Goal: Check status: Check status

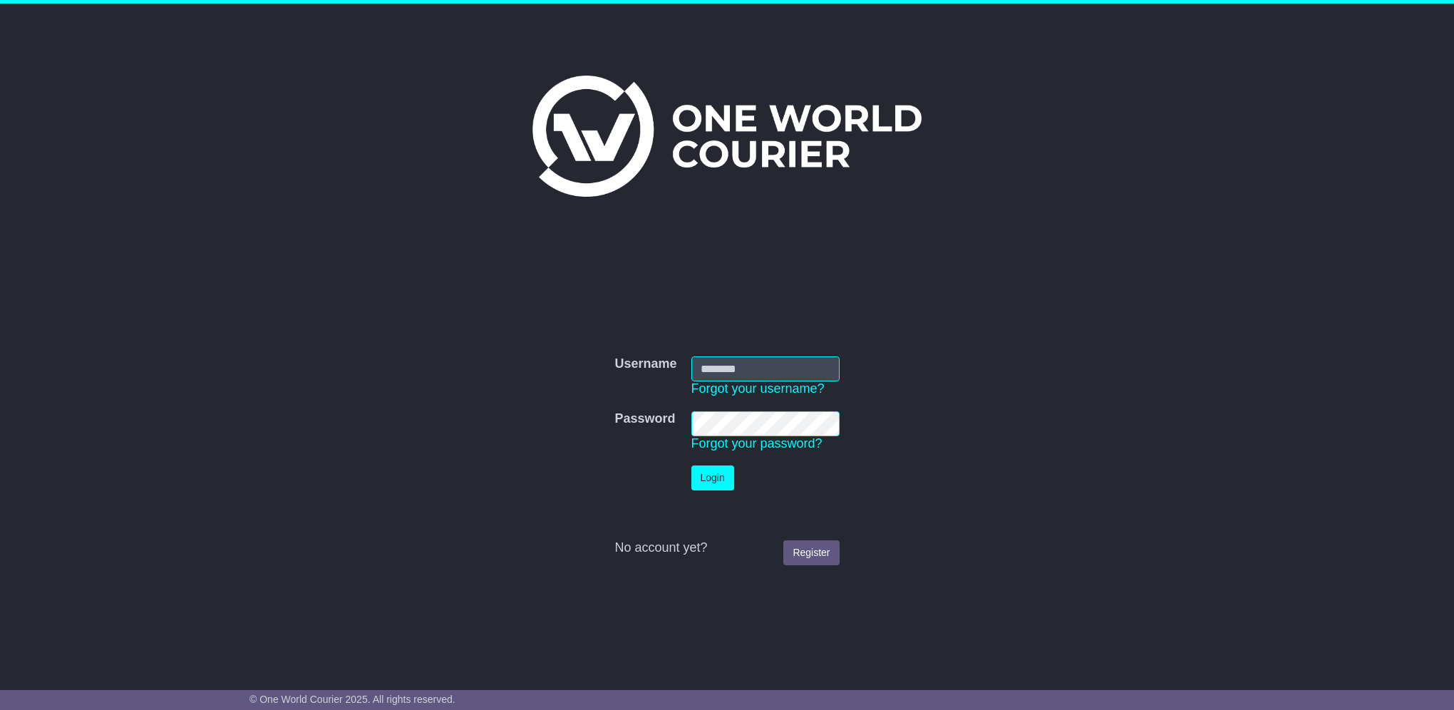
type input "*****"
click at [709, 486] on button "Login" at bounding box center [712, 478] width 43 height 25
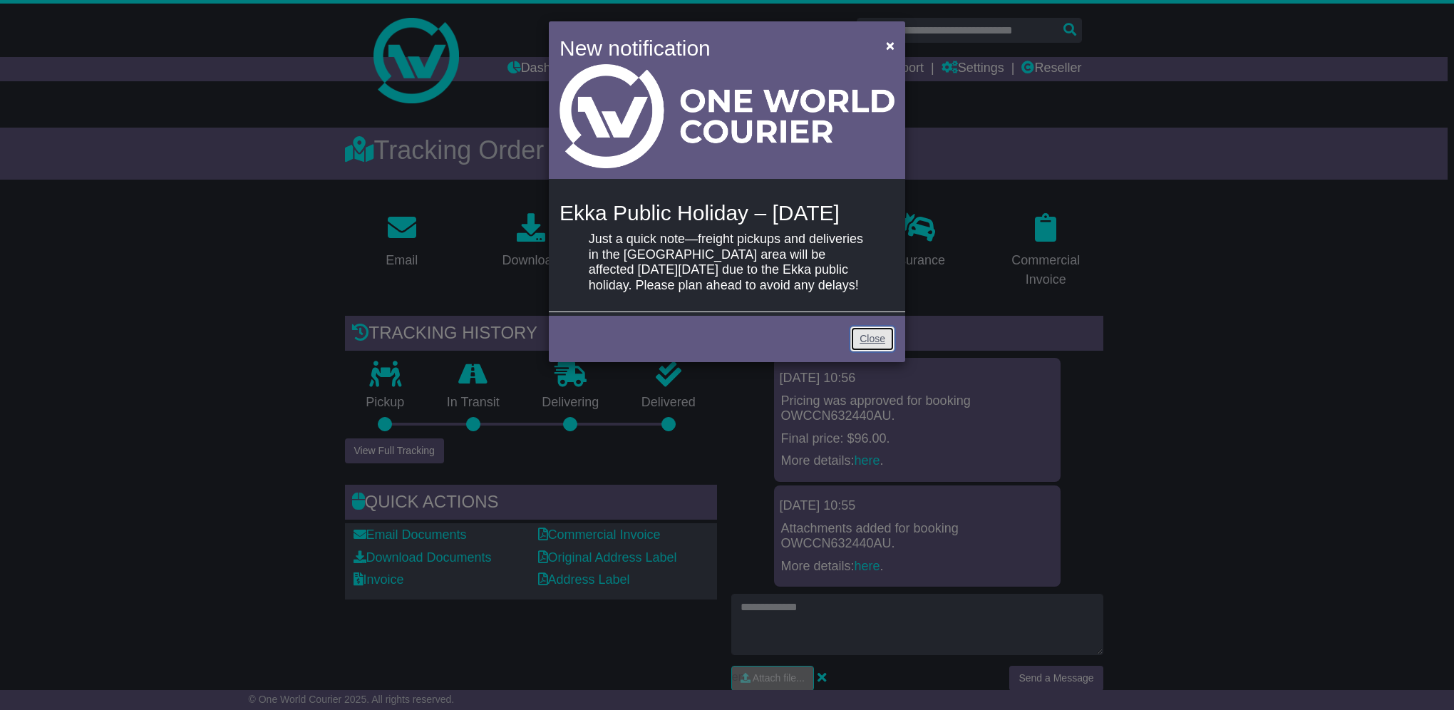
click at [878, 351] on link "Close" at bounding box center [872, 339] width 44 height 25
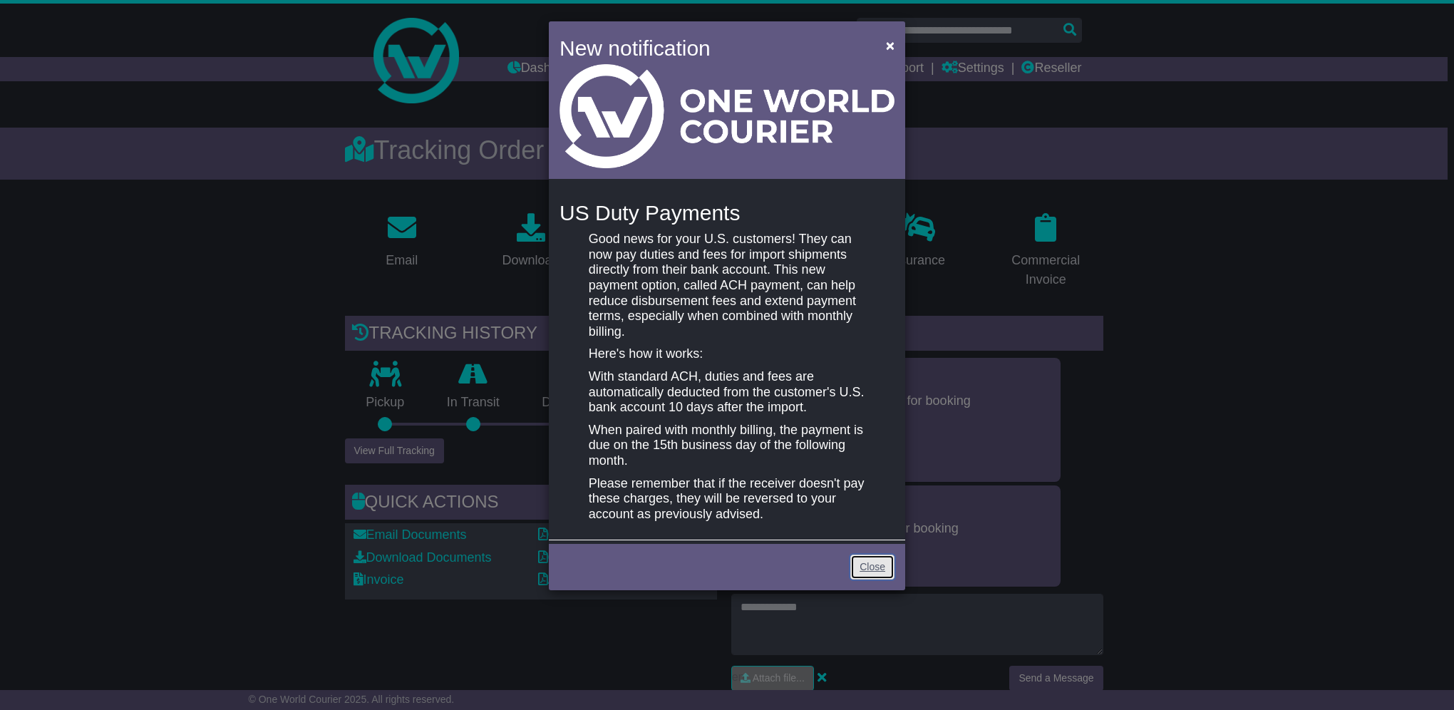
click at [878, 577] on link "Close" at bounding box center [872, 567] width 44 height 25
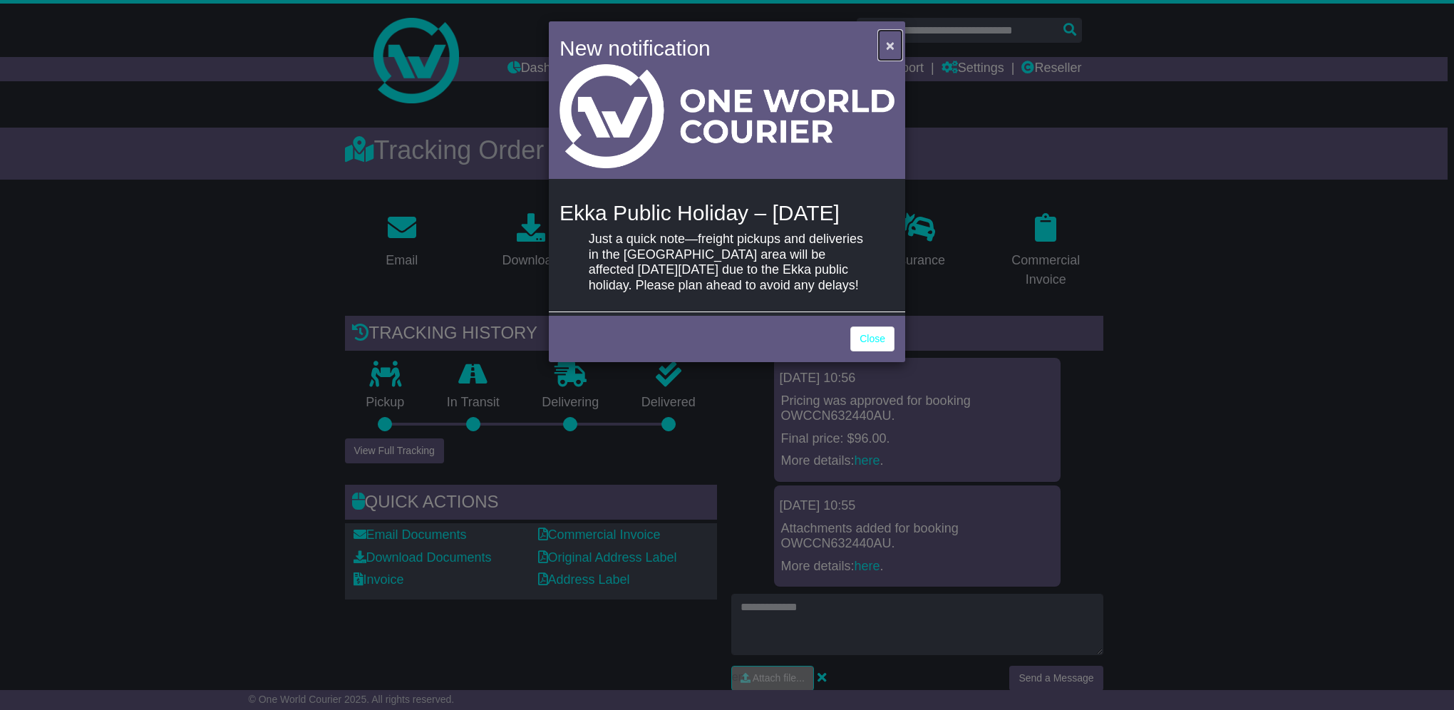
click at [888, 40] on span "×" at bounding box center [890, 45] width 9 height 16
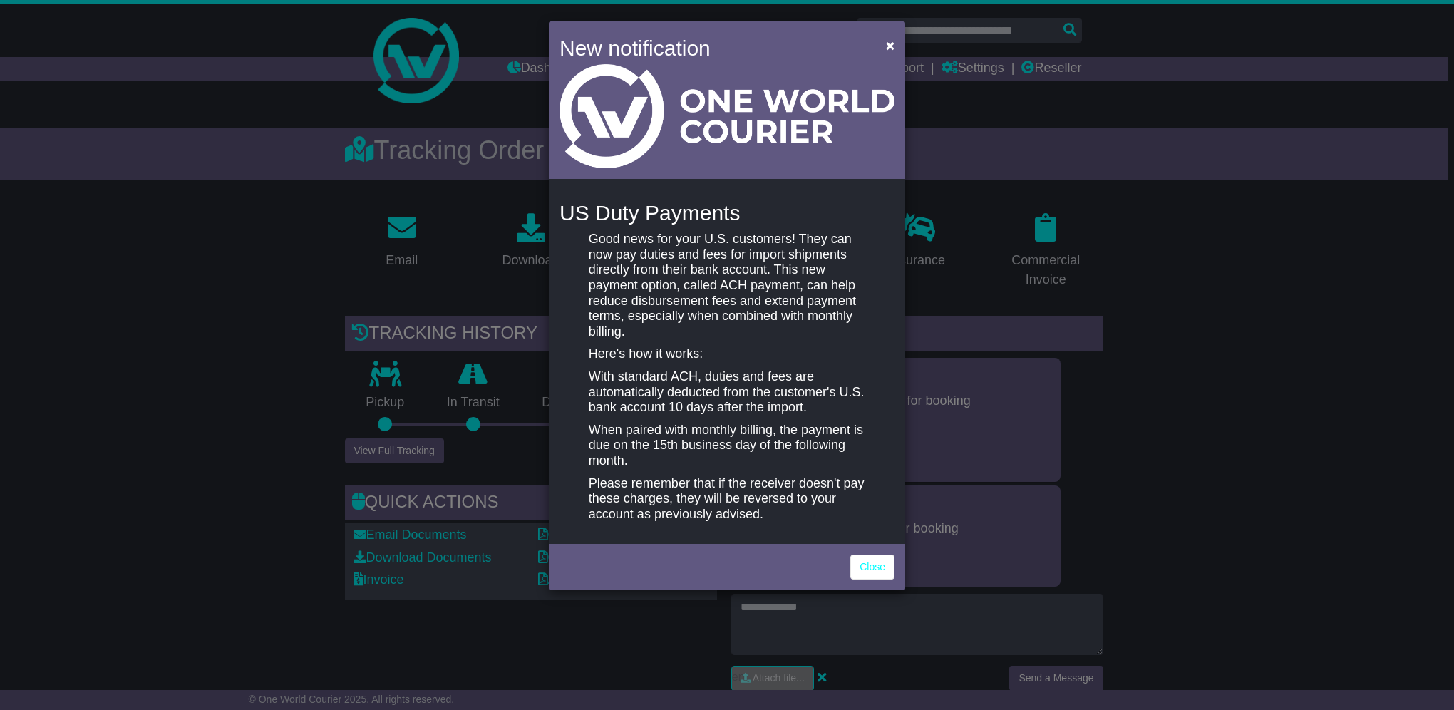
click at [1149, 286] on div "New notification × US Duty Payments Good news for your U.S. customers! They can…" at bounding box center [727, 355] width 1454 height 710
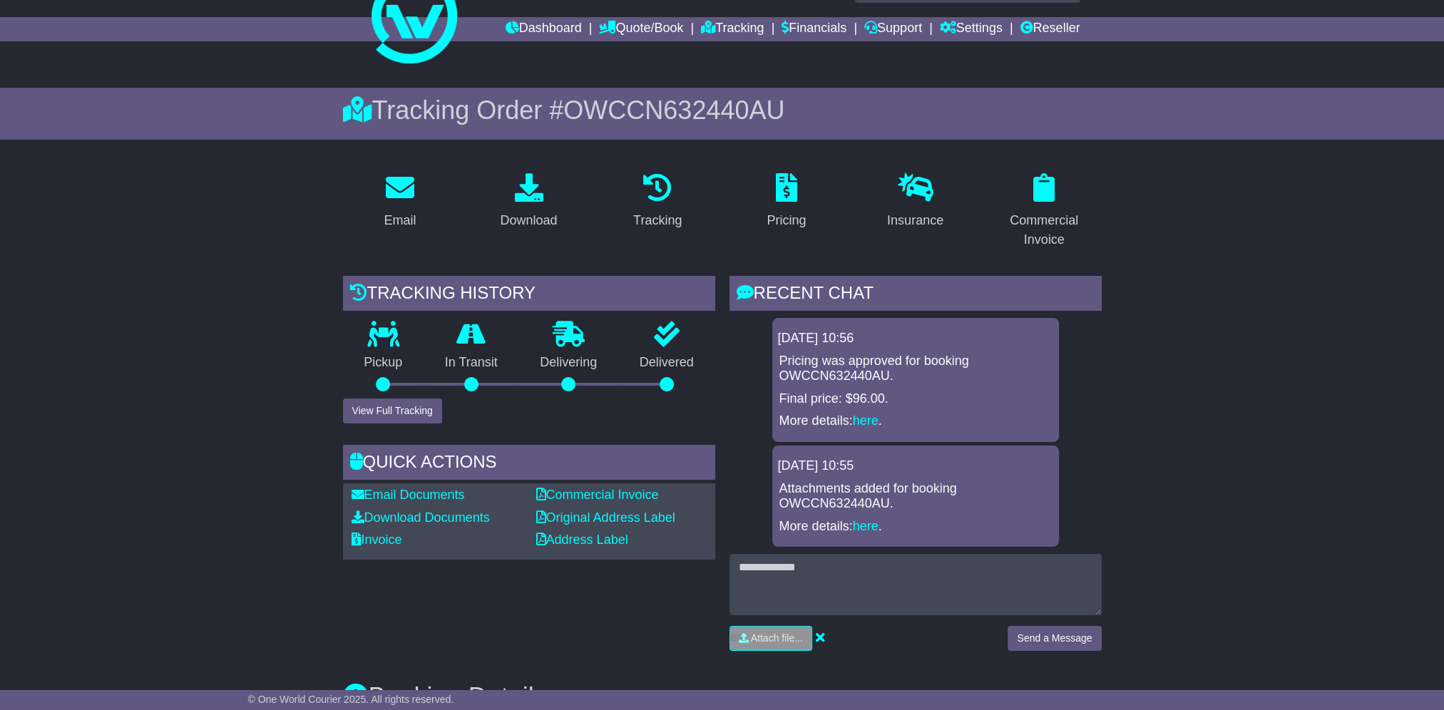
scroll to position [71, 0]
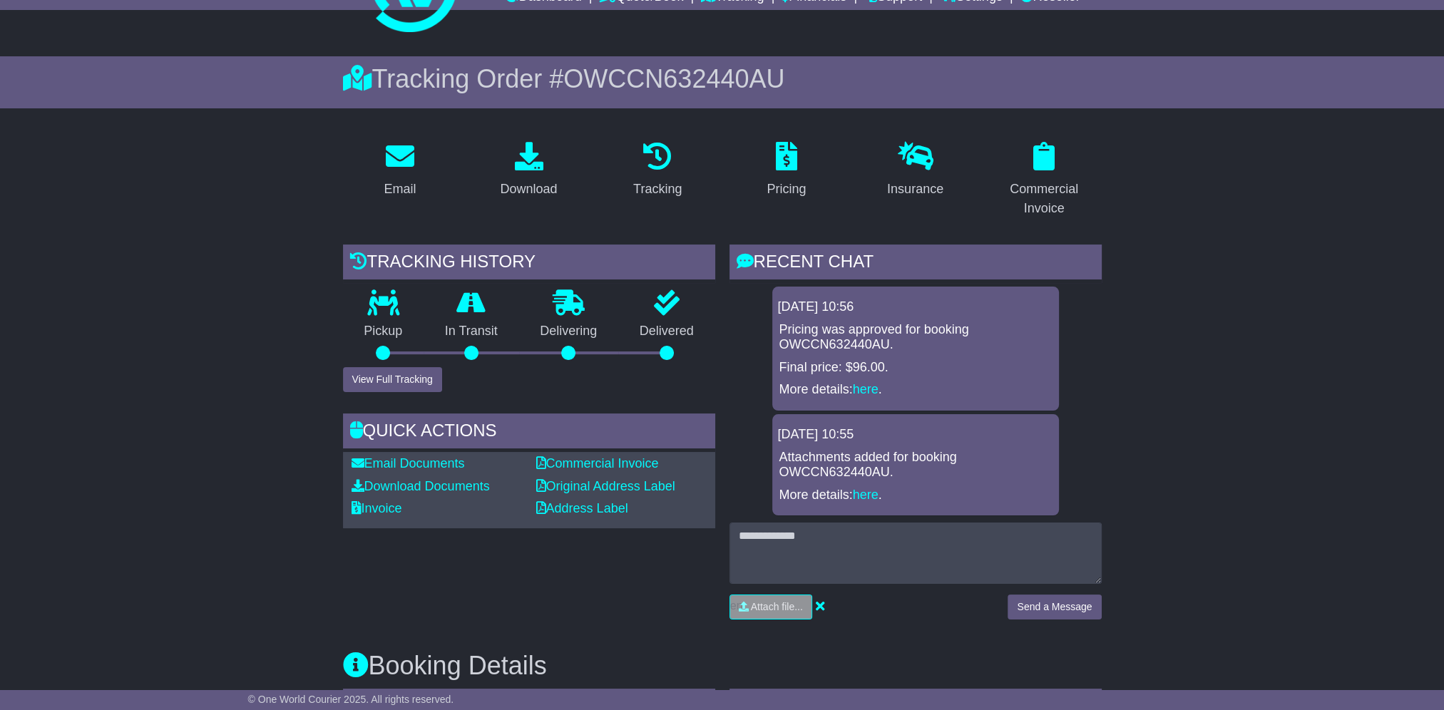
click at [840, 473] on p "Attachments added for booking OWCCN632440AU." at bounding box center [915, 465] width 272 height 31
copy p "OWCCN632440AU"
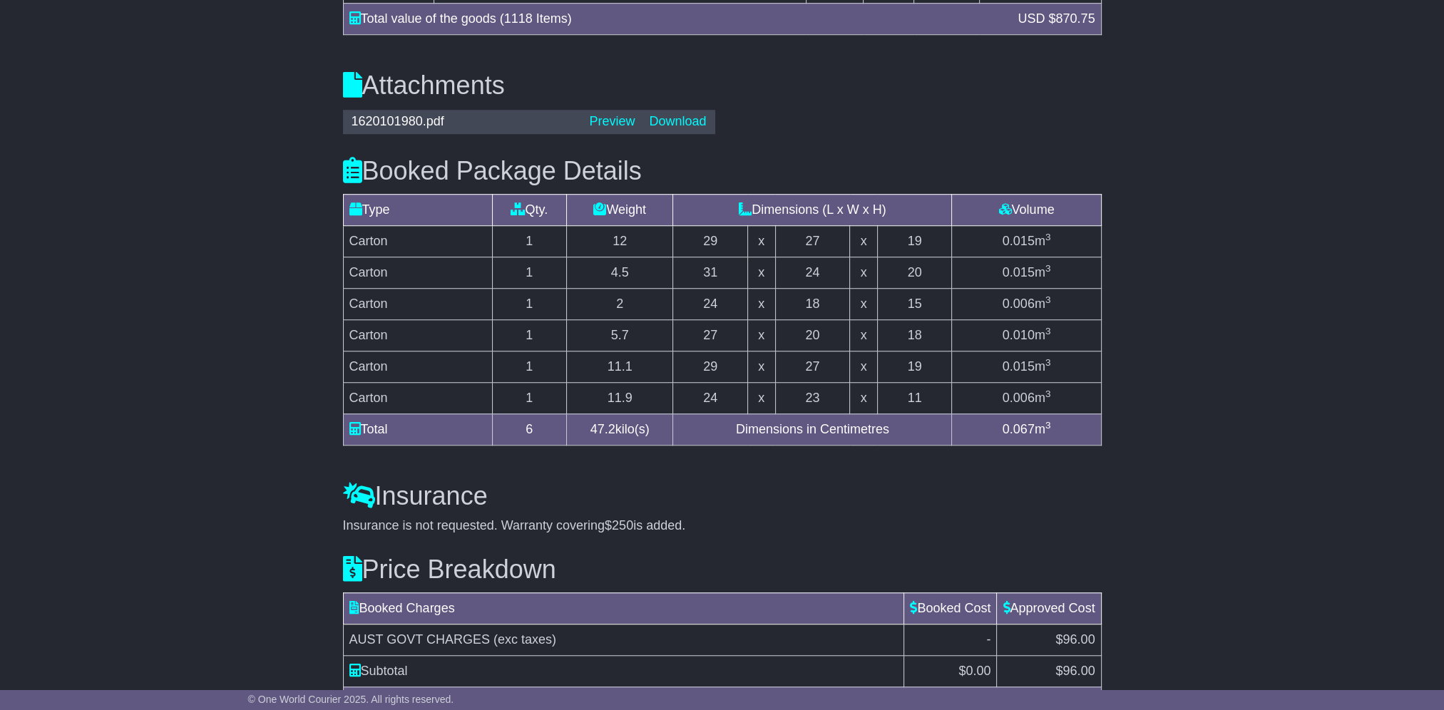
scroll to position [1516, 0]
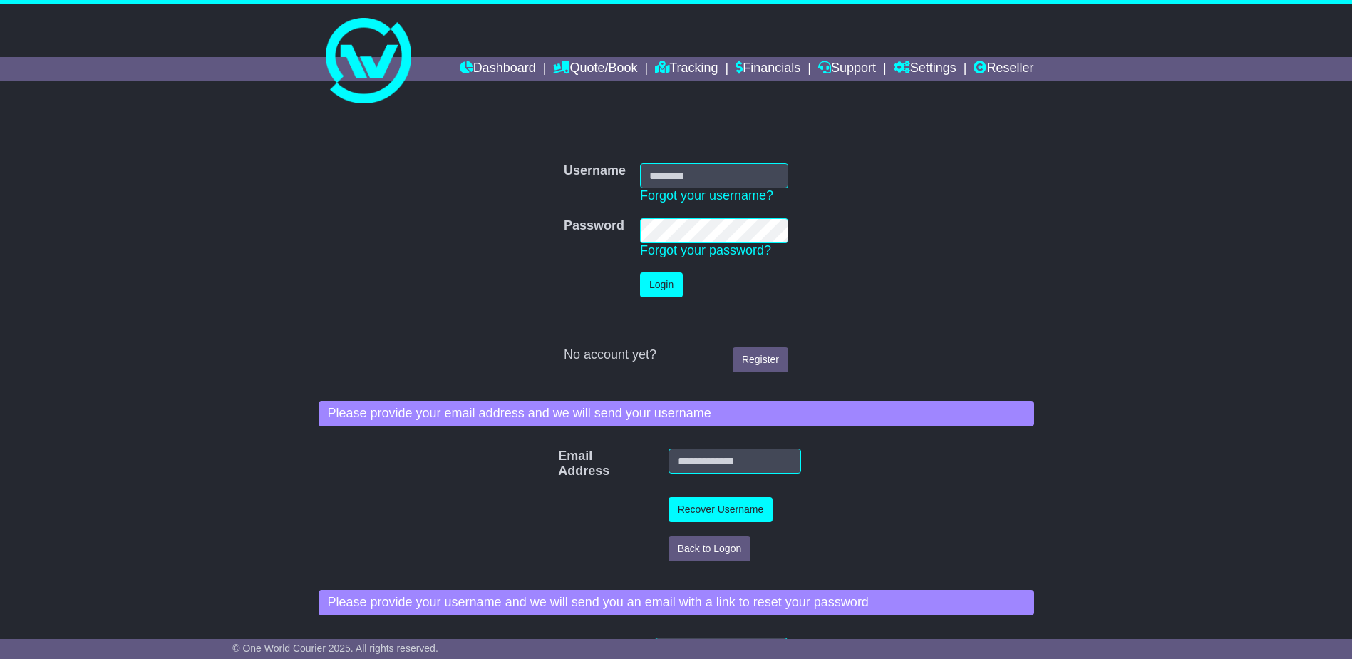
type input "*****"
click at [650, 284] on button "Login" at bounding box center [661, 284] width 43 height 25
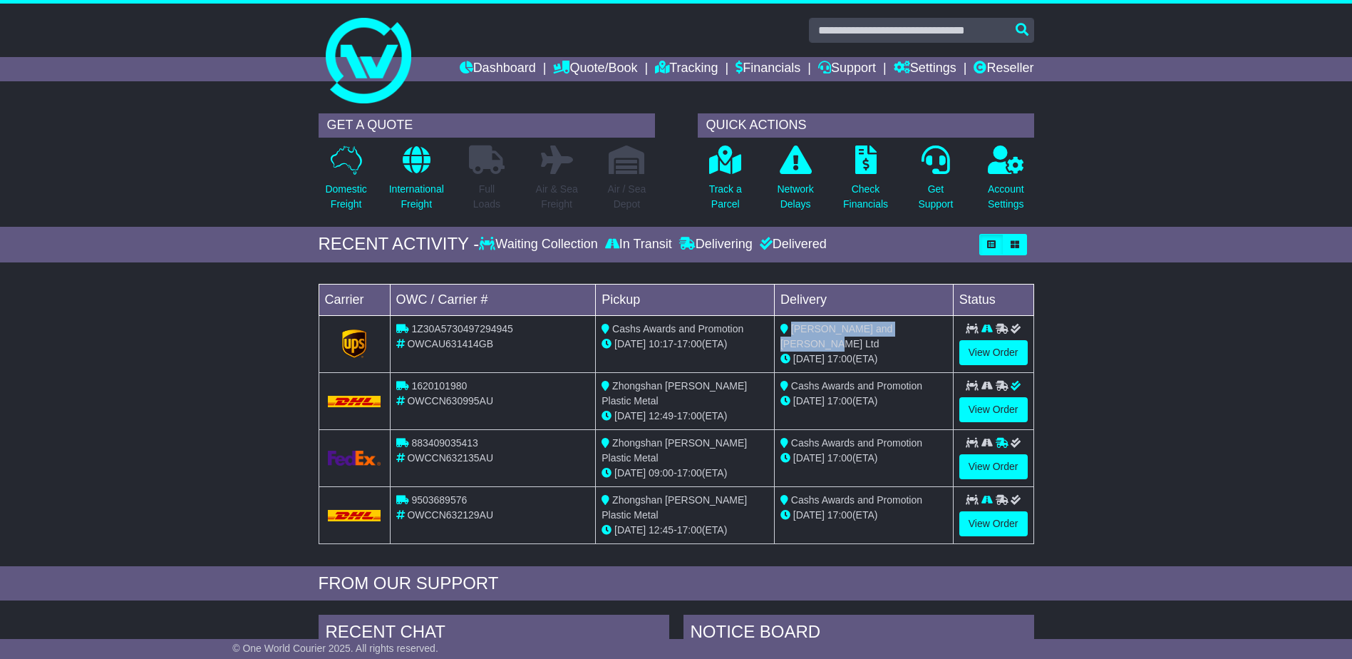
drag, startPoint x: 793, startPoint y: 328, endPoint x: 945, endPoint y: 328, distance: 152.6
click at [945, 328] on div "[PERSON_NAME] and [PERSON_NAME] Ltd" at bounding box center [864, 337] width 167 height 30
